Goal: Check status: Check status

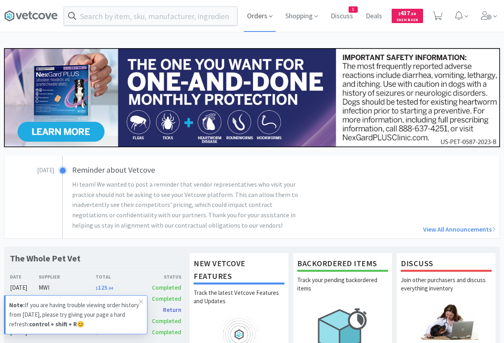
click at [247, 15] on span "Orders" at bounding box center [260, 16] width 32 height 32
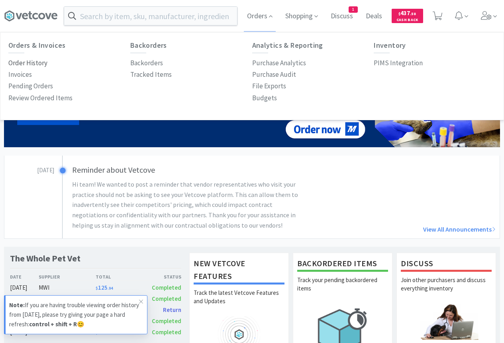
click at [19, 63] on p "Order History" at bounding box center [27, 63] width 39 height 11
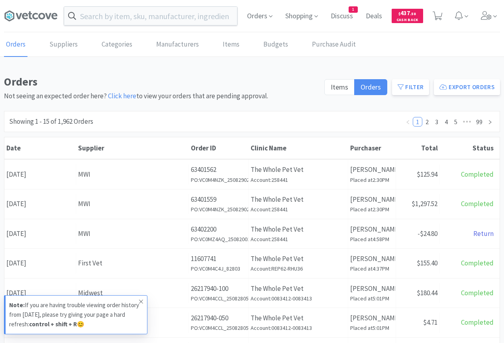
click at [141, 302] on icon at bounding box center [141, 302] width 4 height 4
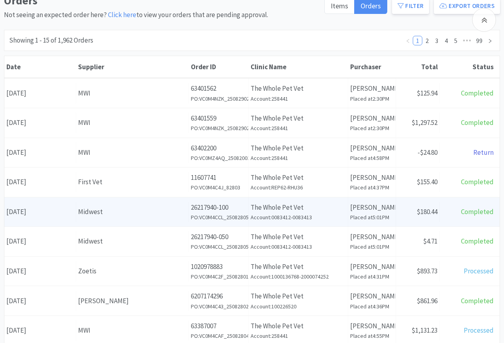
scroll to position [122, 0]
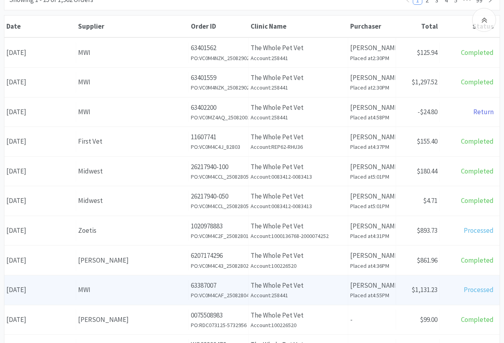
click at [127, 289] on div "MWI" at bounding box center [132, 290] width 108 height 11
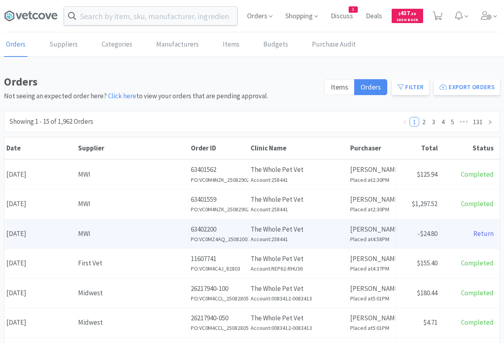
click at [138, 236] on div "MWI" at bounding box center [132, 234] width 108 height 11
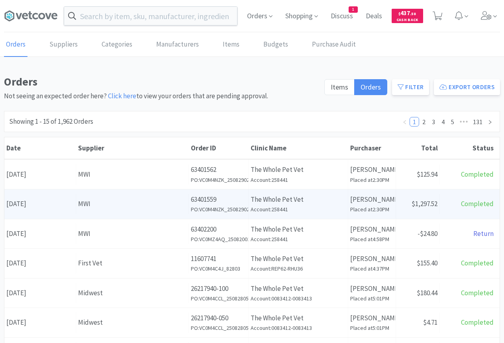
click at [99, 203] on div "MWI" at bounding box center [132, 204] width 108 height 11
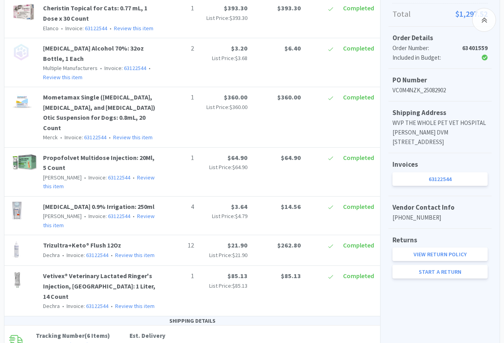
scroll to position [244, 0]
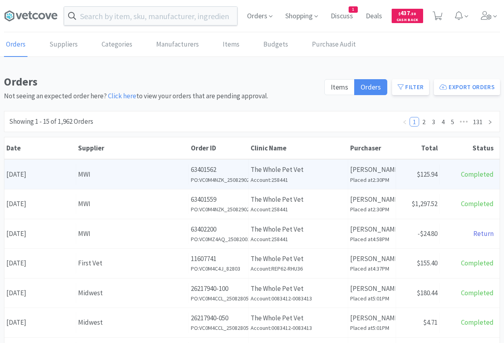
click at [111, 180] on div "Supplier MWI" at bounding box center [132, 175] width 113 height 20
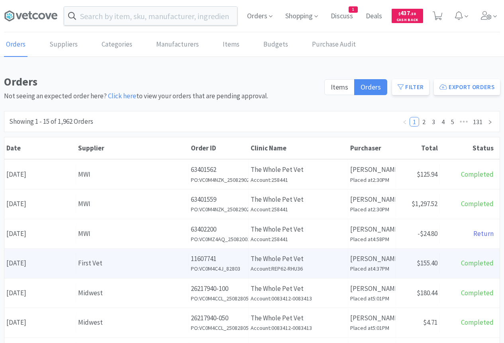
click at [163, 264] on div "First Vet" at bounding box center [132, 263] width 108 height 11
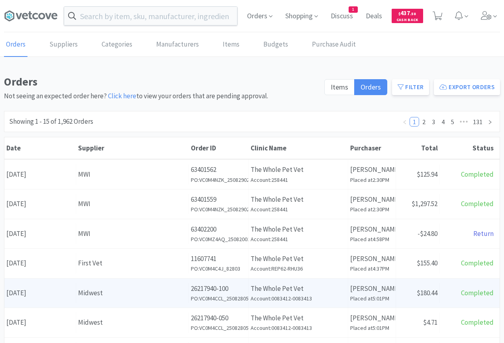
click at [61, 294] on div "Date [DATE]" at bounding box center [40, 293] width 72 height 20
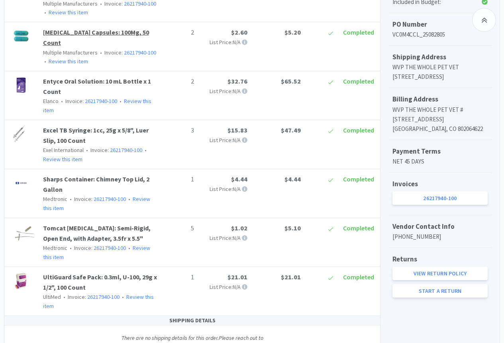
scroll to position [244, 0]
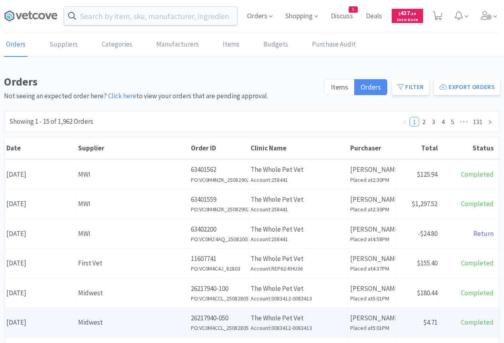
click at [46, 326] on div "Date [DATE]" at bounding box center [40, 323] width 72 height 20
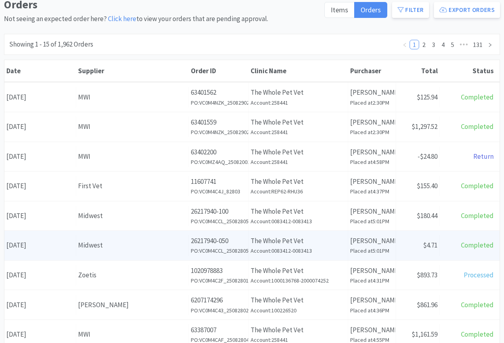
scroll to position [81, 0]
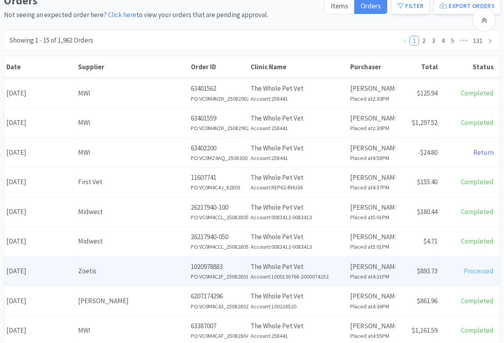
click at [46, 271] on div "Date [DATE]" at bounding box center [40, 271] width 72 height 20
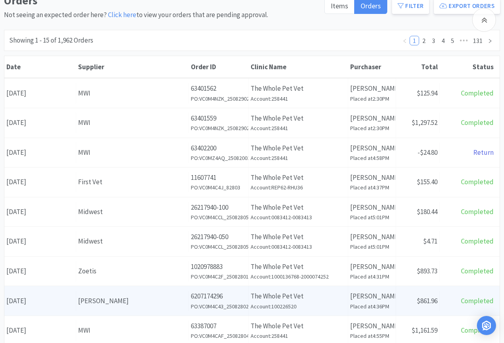
scroll to position [122, 0]
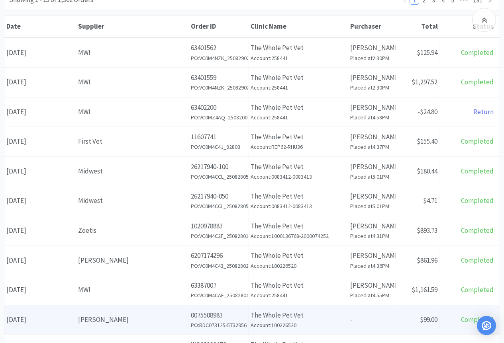
click at [57, 319] on div "Date [DATE]" at bounding box center [40, 320] width 72 height 20
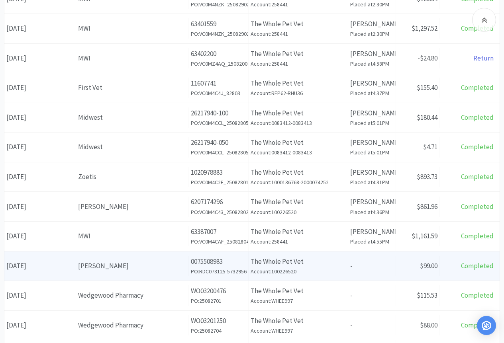
scroll to position [163, 0]
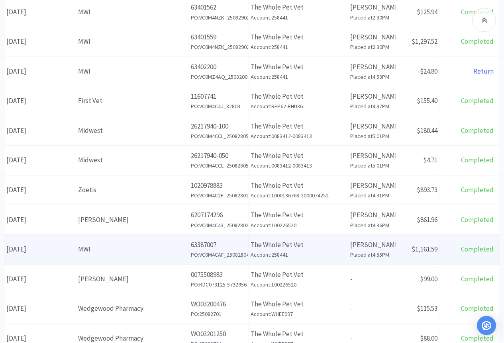
click at [49, 245] on div "Date [DATE]" at bounding box center [40, 249] width 72 height 20
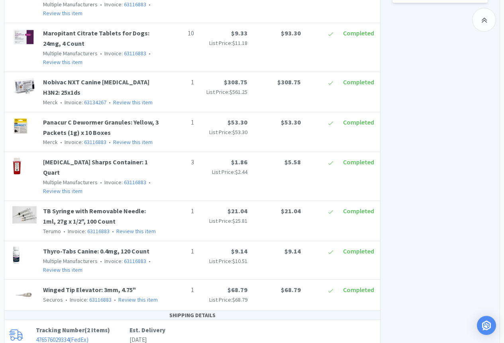
scroll to position [528, 0]
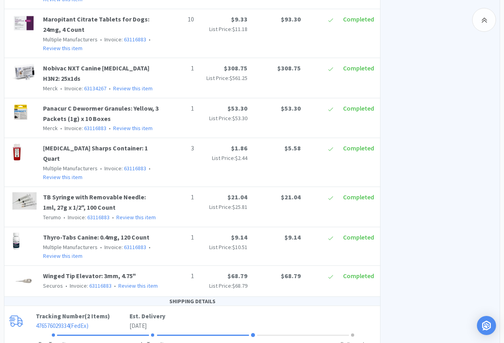
scroll to position [163, 0]
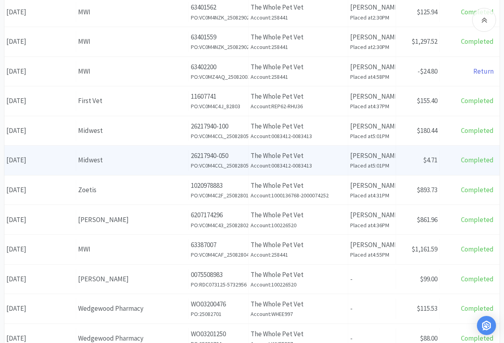
click at [113, 166] on div "Supplier Midwest" at bounding box center [132, 160] width 113 height 20
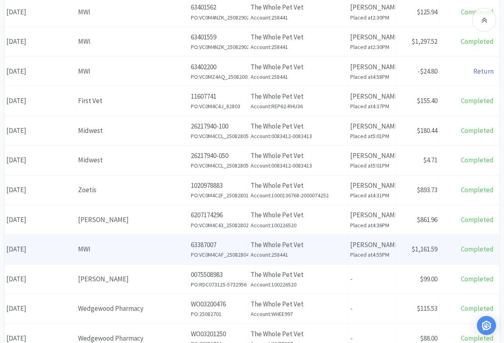
click at [100, 250] on div "MWI" at bounding box center [132, 249] width 108 height 11
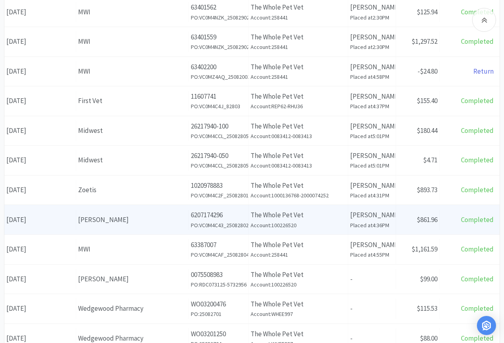
click at [120, 216] on div "[PERSON_NAME]" at bounding box center [132, 220] width 108 height 11
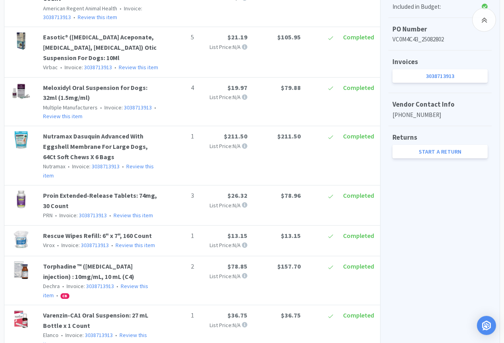
scroll to position [244, 0]
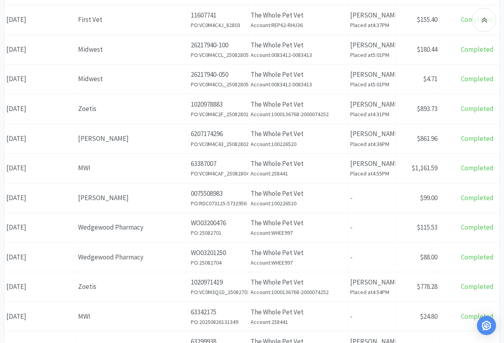
scroll to position [163, 0]
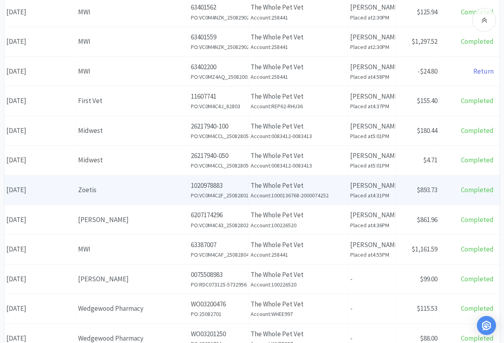
click at [102, 189] on div "Zoetis" at bounding box center [132, 190] width 108 height 11
